Goal: Task Accomplishment & Management: Complete application form

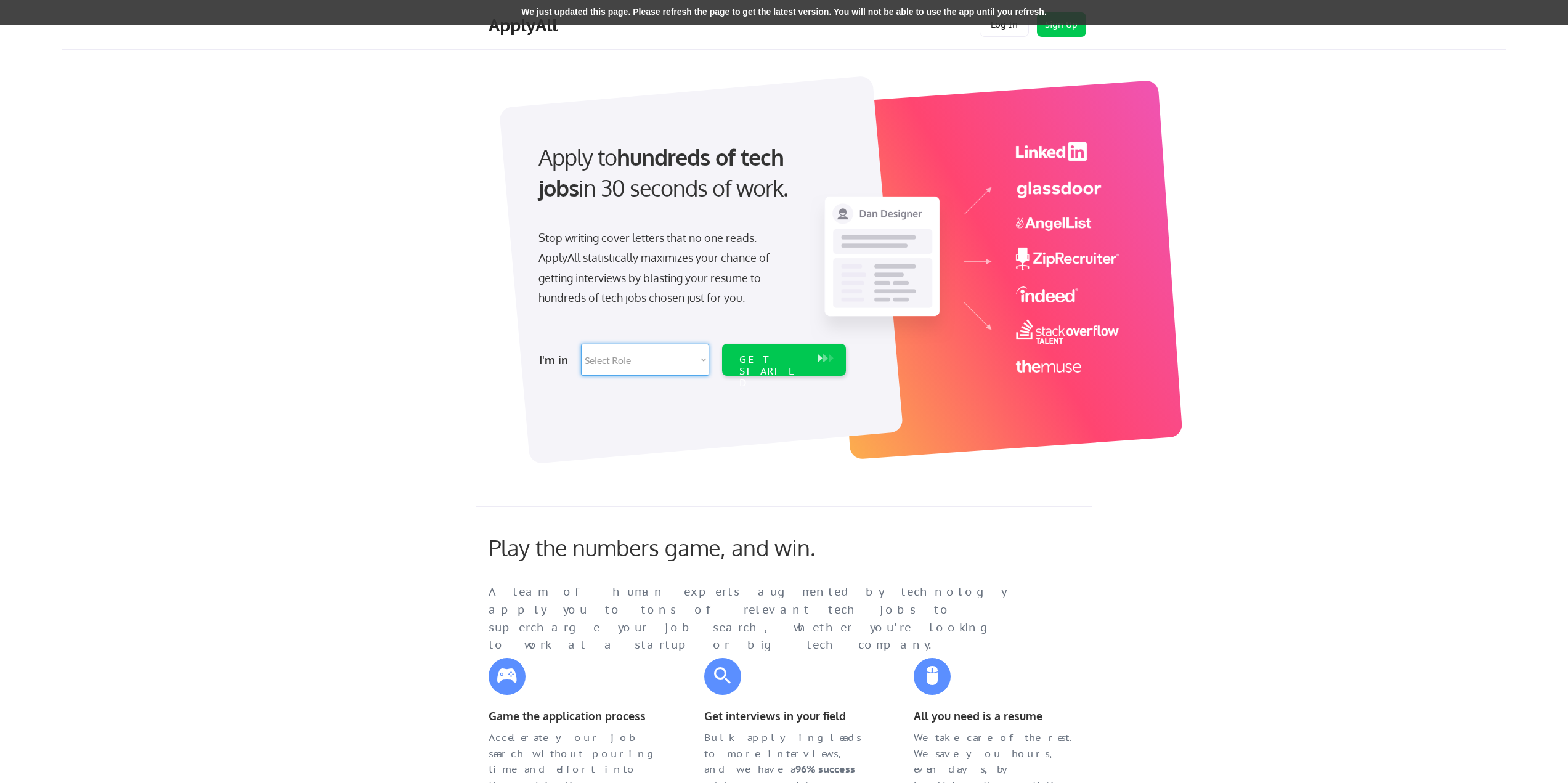
click at [619, 367] on select "Select Role Software Engineering Product Management Customer Success Sales UI/U…" at bounding box center [645, 359] width 128 height 32
select select ""sales0""
click at [581, 344] on select "Select Role Software Engineering Product Management Customer Success Sales UI/U…" at bounding box center [645, 359] width 128 height 32
select select ""sales0""
click at [803, 359] on div "GET STARTED" at bounding box center [773, 371] width 66 height 36
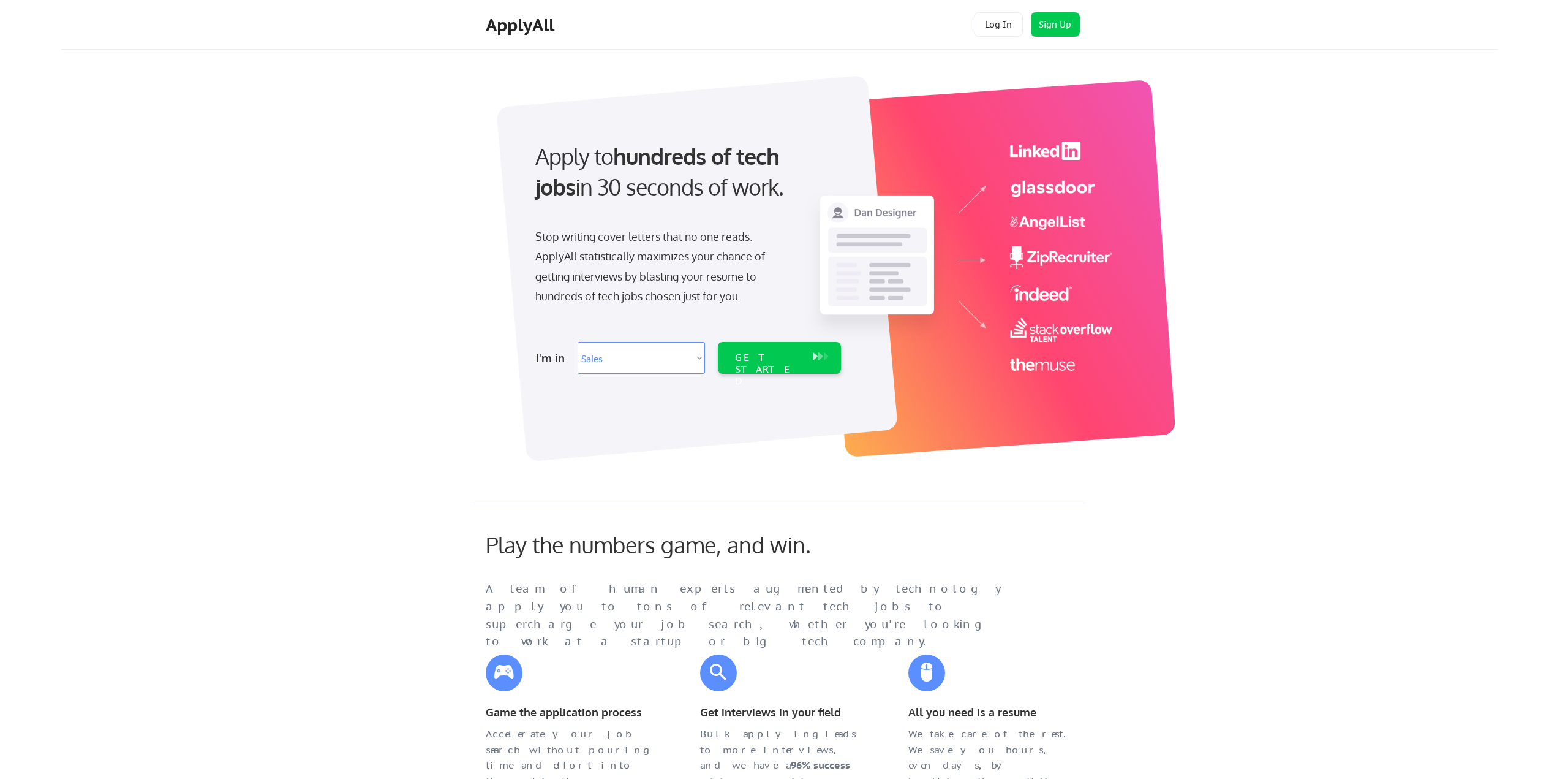
select select ""sales0""
